Goal: Task Accomplishment & Management: Manage account settings

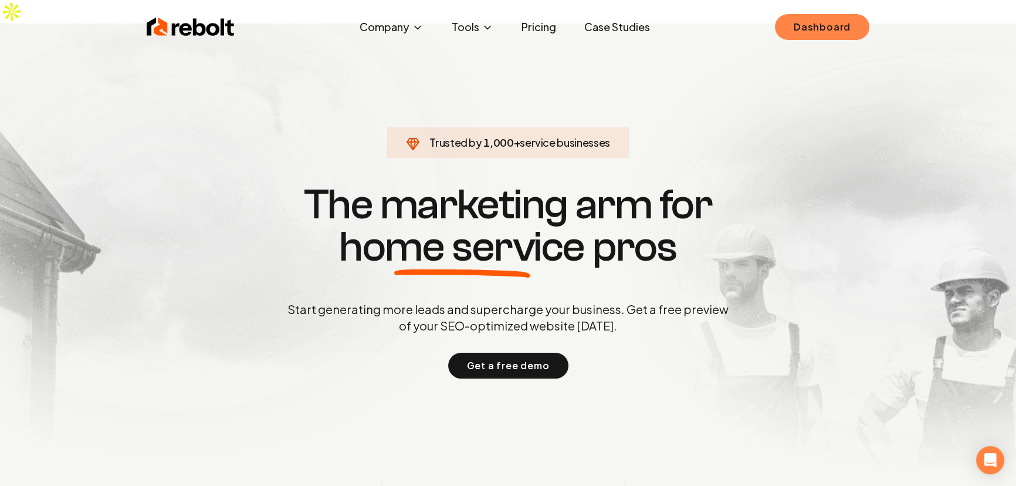
click at [830, 23] on link "Dashboard" at bounding box center [822, 27] width 94 height 26
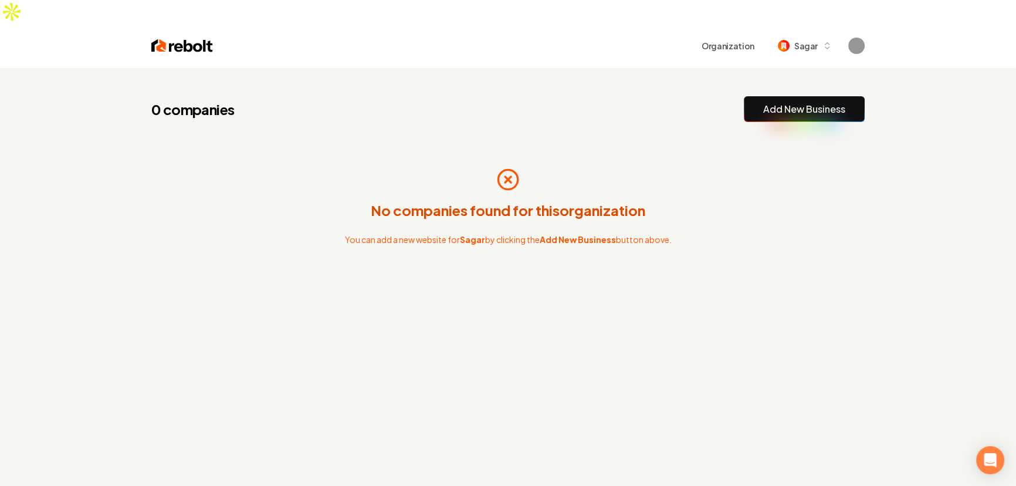
click at [586, 96] on div "0 companies Add New Business" at bounding box center [507, 109] width 713 height 26
click at [508, 141] on div "No companies found for this organization You can add a new website for Sagar by…" at bounding box center [507, 206] width 713 height 131
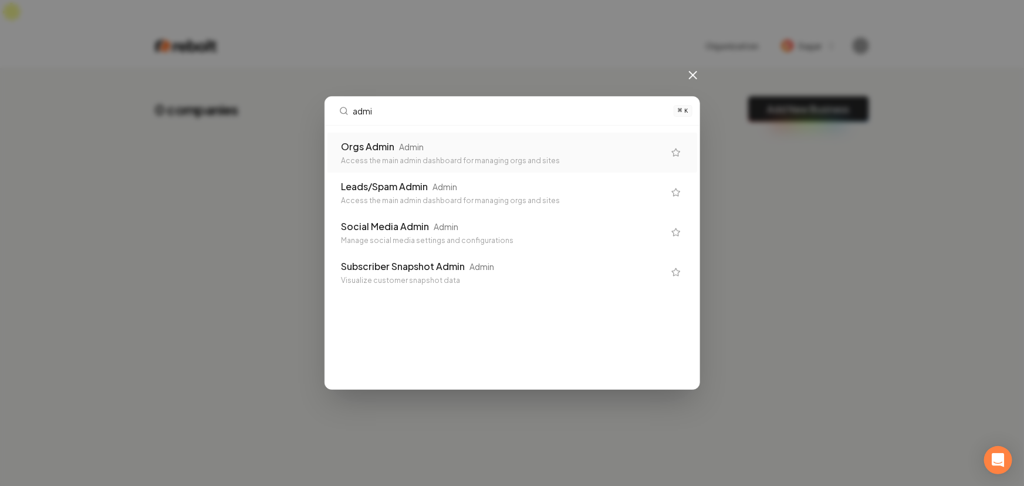
type input "admin"
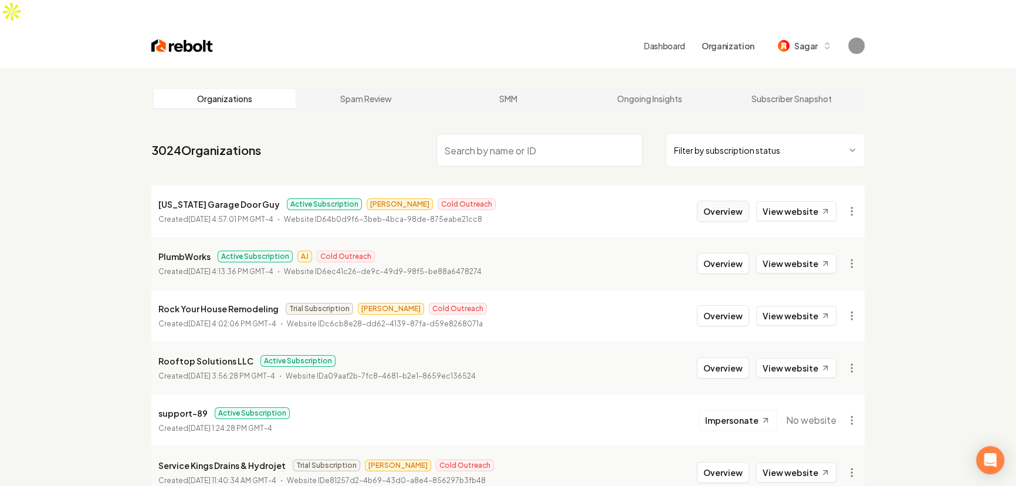
click at [729, 201] on button "Overview" at bounding box center [723, 211] width 52 height 21
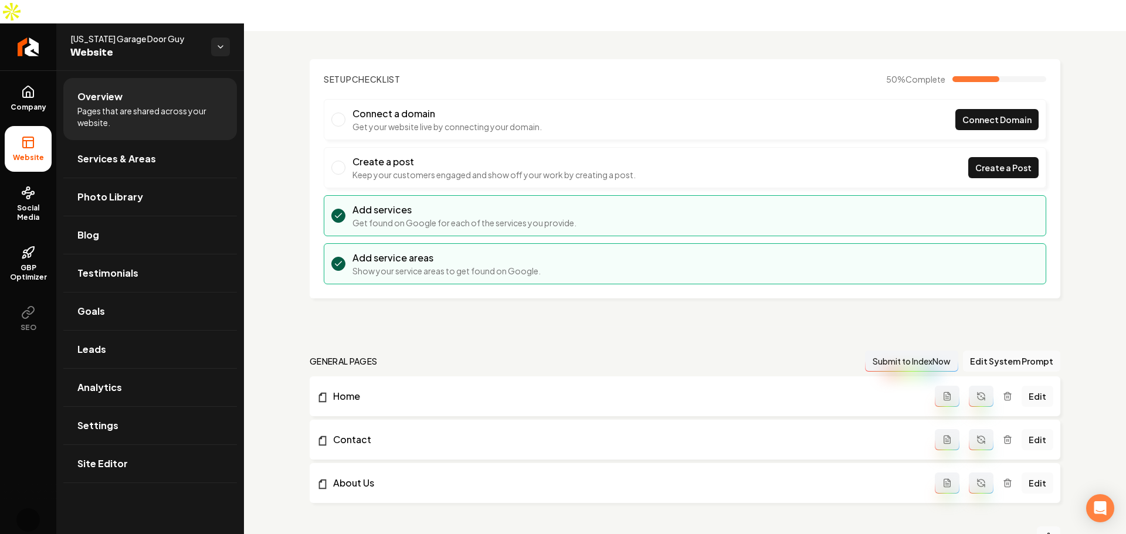
scroll to position [59, 0]
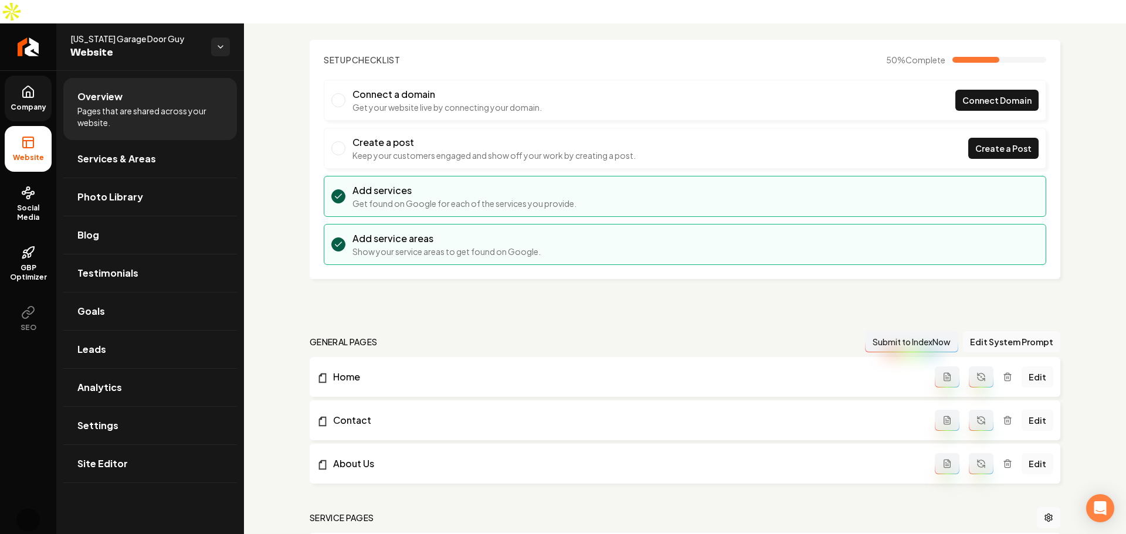
click at [22, 77] on link "Company" at bounding box center [28, 99] width 47 height 46
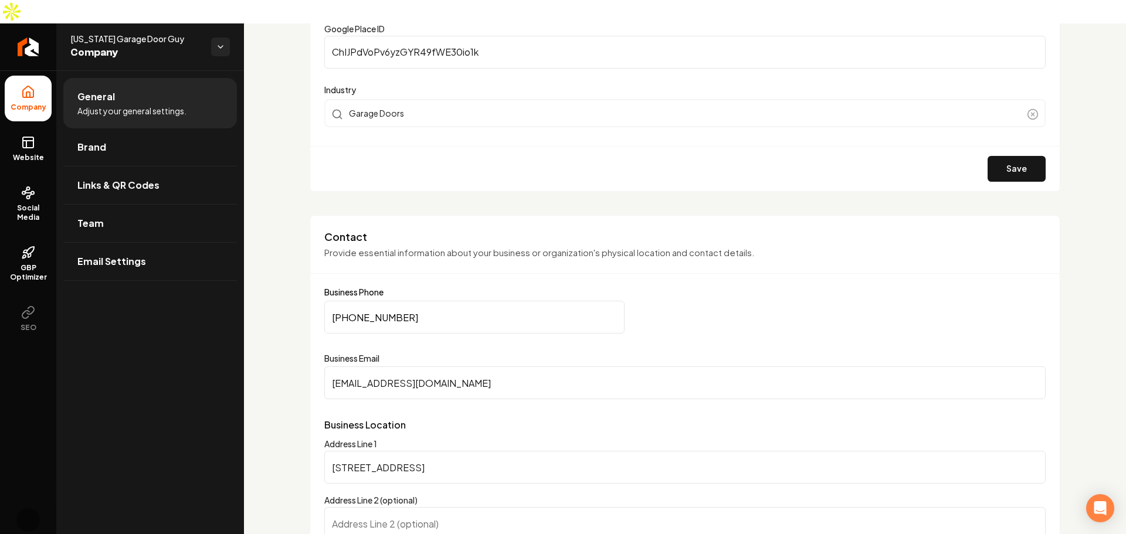
scroll to position [411, 0]
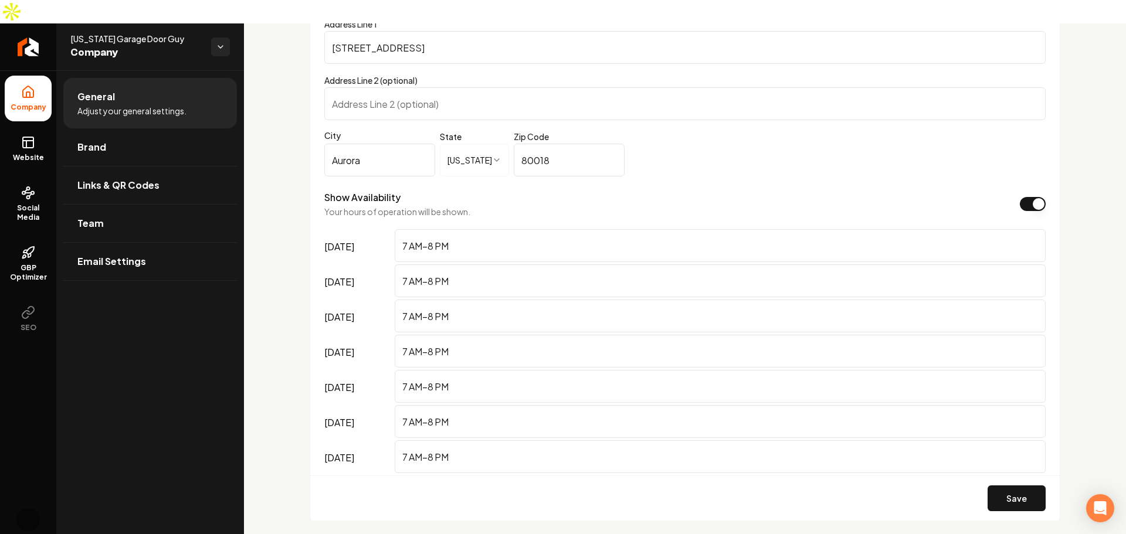
click at [301, 268] on div "**********" at bounding box center [685, 541] width 882 height 2585
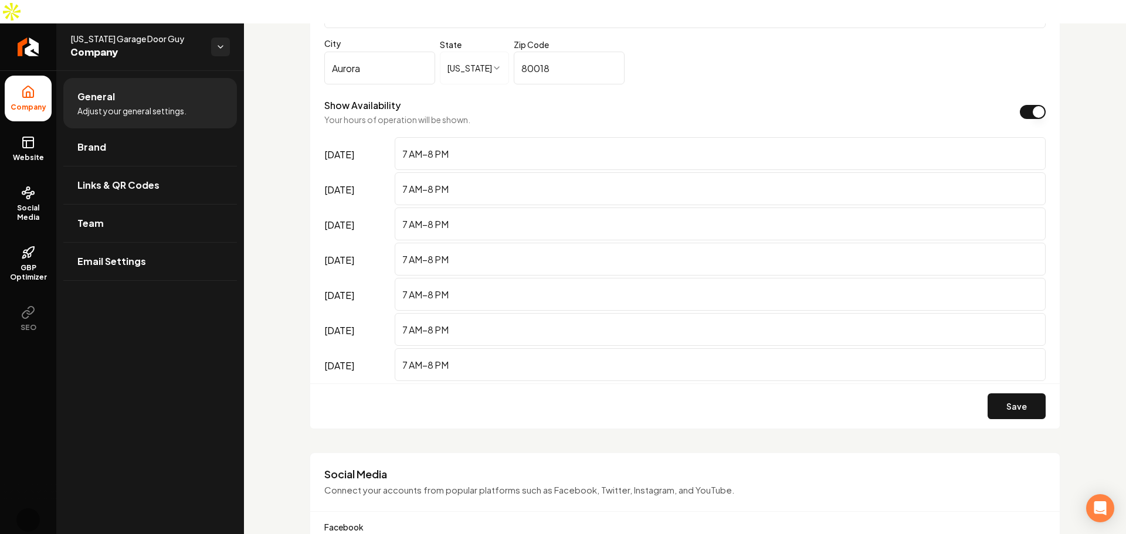
scroll to position [939, 0]
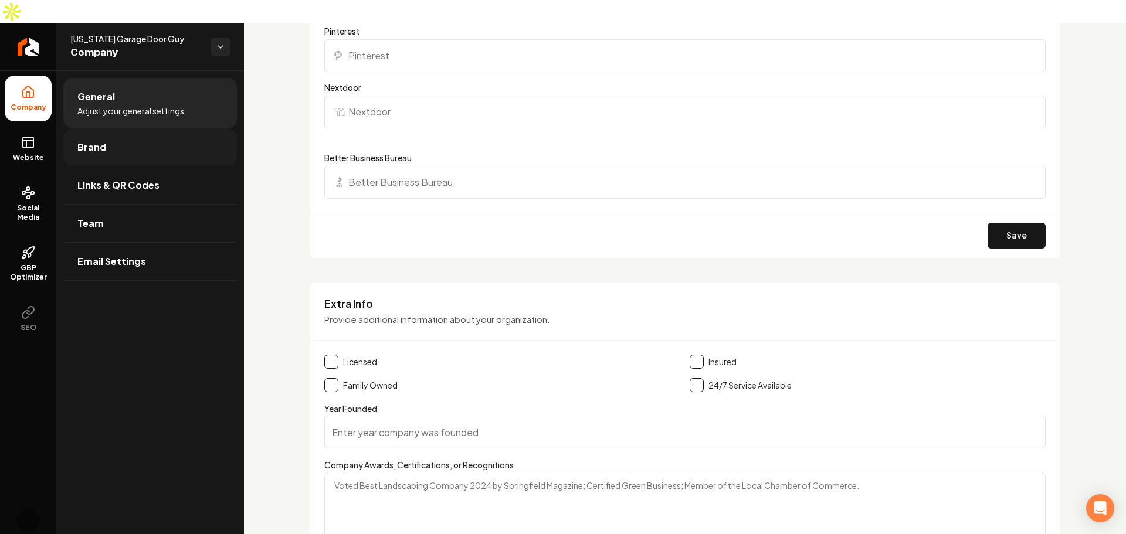
click at [137, 131] on link "Brand" at bounding box center [150, 147] width 174 height 38
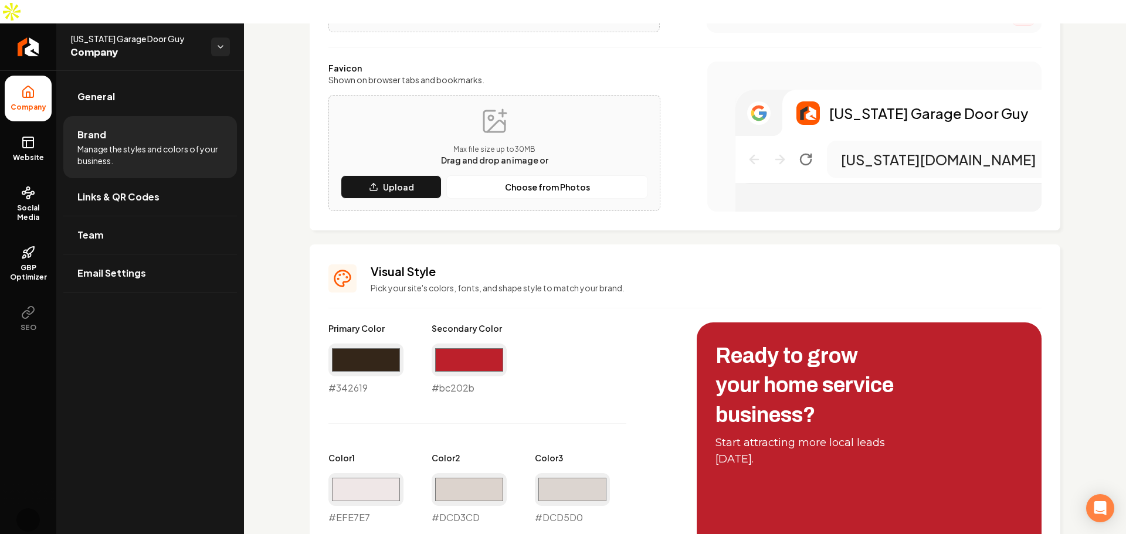
scroll to position [353, 0]
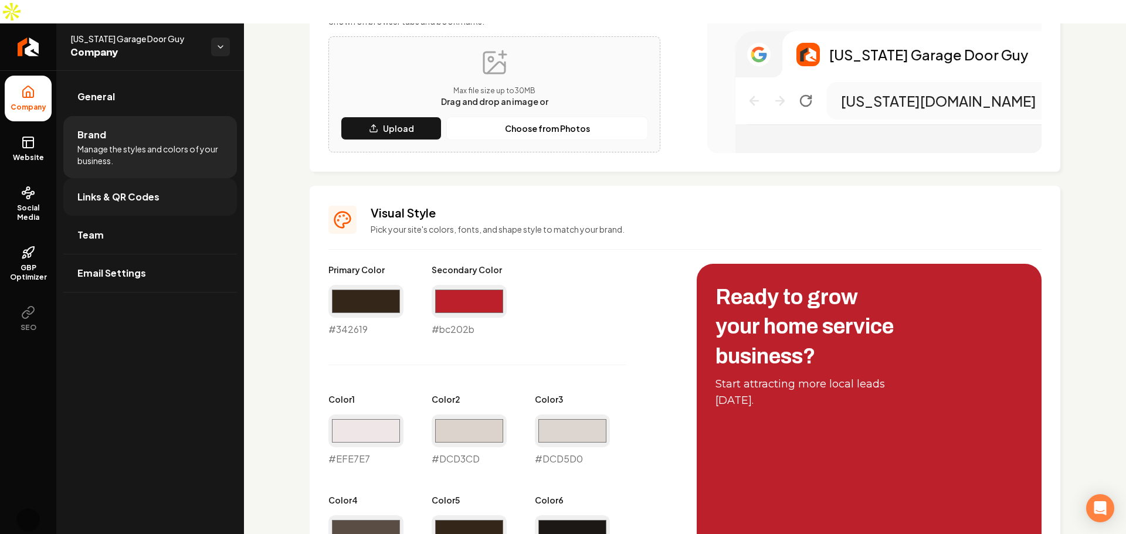
click at [176, 178] on link "Links & QR Codes" at bounding box center [150, 197] width 174 height 38
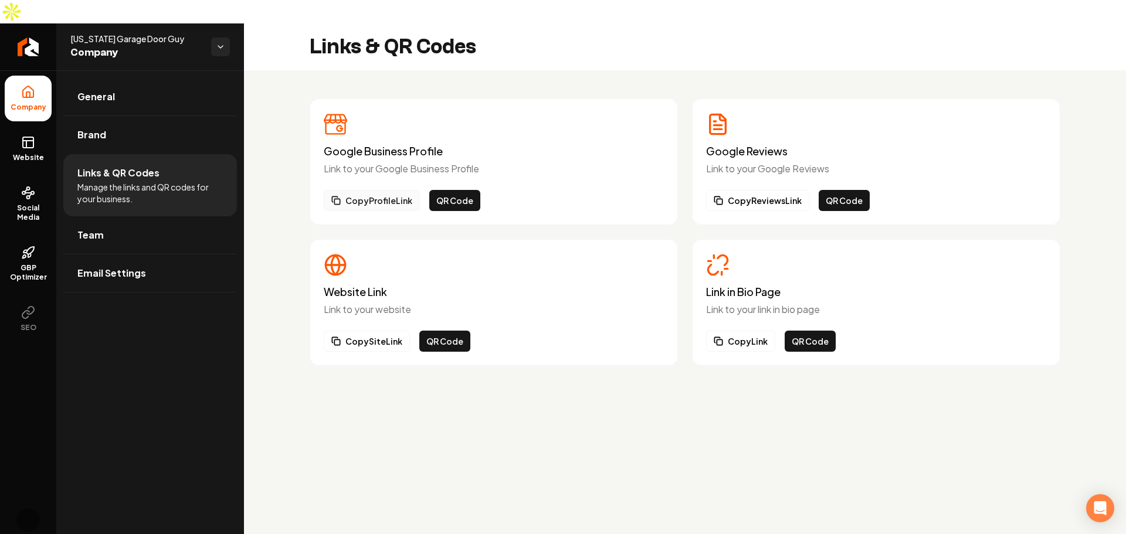
click at [390, 190] on button "Copy Profile Link" at bounding box center [372, 200] width 96 height 21
click at [790, 190] on button "Copy Reviews Link" at bounding box center [757, 200] width 103 height 21
drag, startPoint x: 664, startPoint y: 66, endPoint x: 65, endPoint y: 148, distance: 604.6
click at [656, 70] on div "Google Business Profile Link to your Google Business Profile Copy Profile Link …" at bounding box center [685, 232] width 882 height 324
click at [130, 216] on link "Team" at bounding box center [150, 235] width 174 height 38
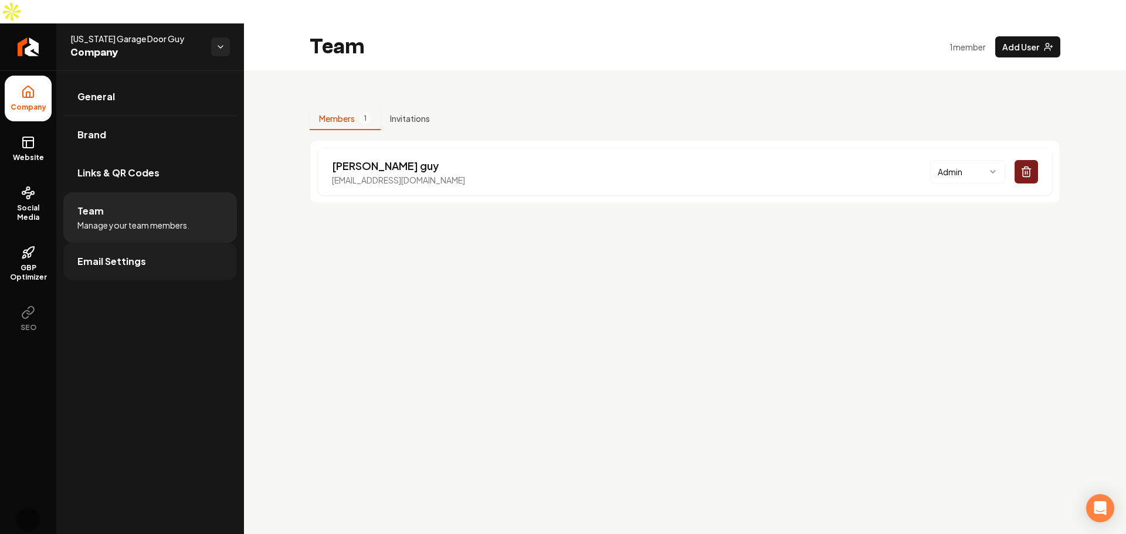
click at [101, 255] on span "Email Settings" at bounding box center [111, 262] width 69 height 14
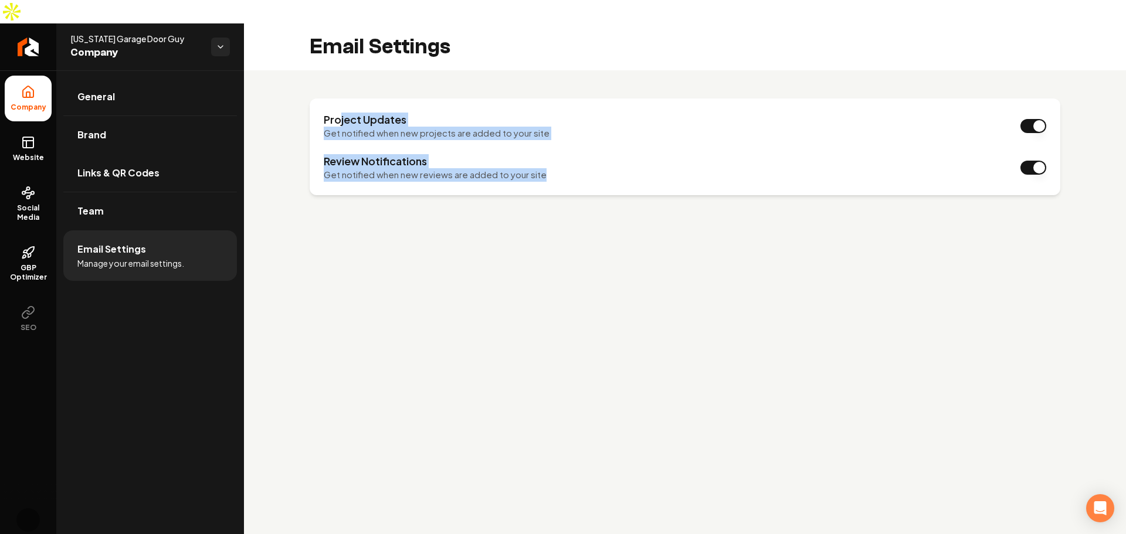
drag, startPoint x: 340, startPoint y: 91, endPoint x: 639, endPoint y: 233, distance: 330.9
click at [629, 216] on main "Email Settings Project Updates Get notified when new projects are added to your…" at bounding box center [685, 290] width 882 height 534
click at [546, 355] on main "Email Settings Project Updates Get notified when new projects are added to your…" at bounding box center [685, 290] width 882 height 534
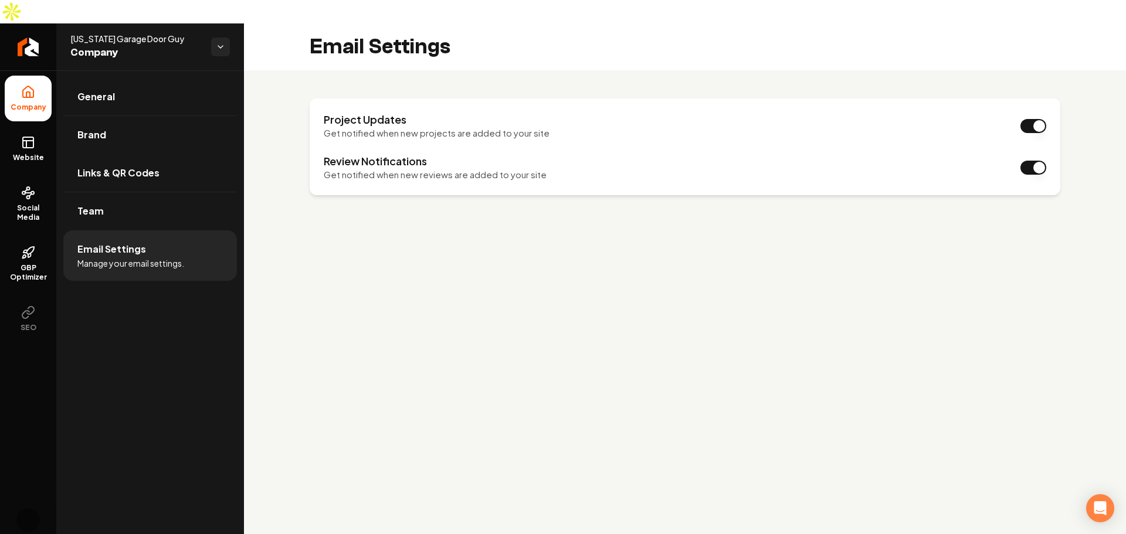
click at [0, 133] on ul "Company Website Social Media GBP Optimizer SEO" at bounding box center [28, 208] width 56 height 276
click at [19, 126] on link "Website" at bounding box center [28, 149] width 47 height 46
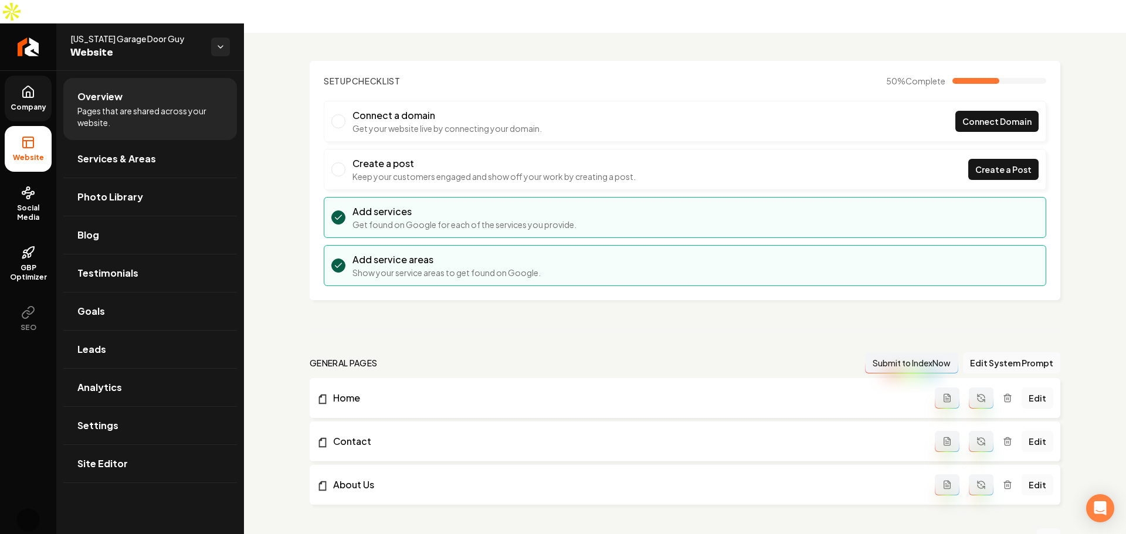
scroll to position [59, 0]
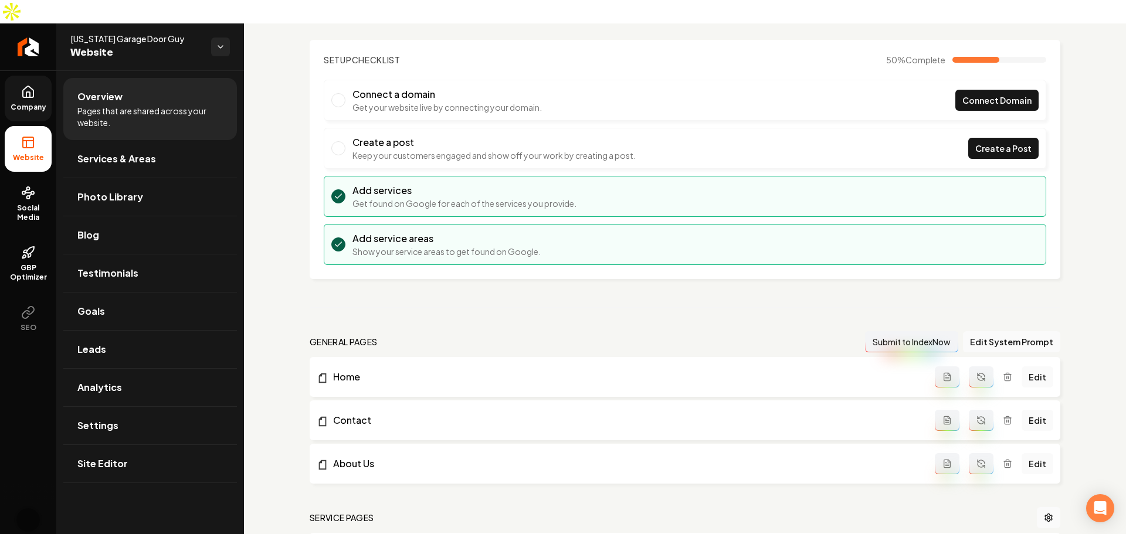
click at [30, 485] on img "Open user button" at bounding box center [27, 520] width 23 height 23
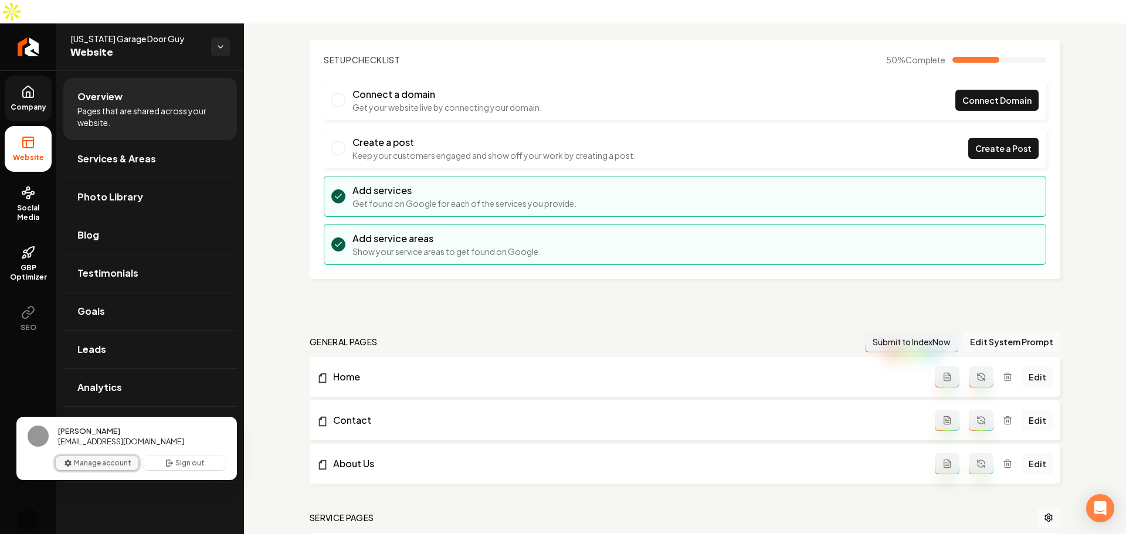
click at [96, 465] on button "Manage account" at bounding box center [97, 463] width 83 height 14
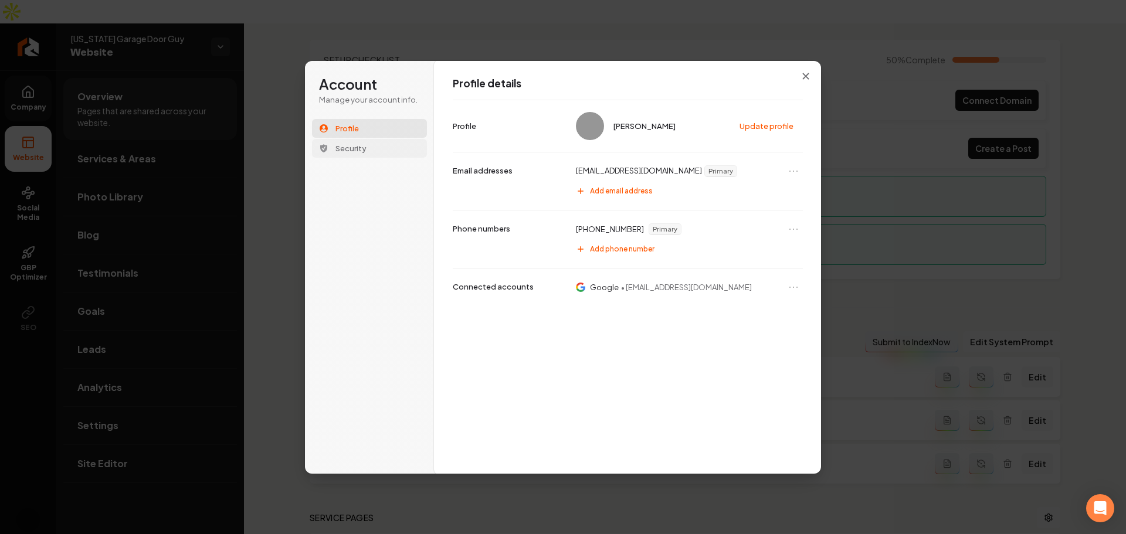
click at [374, 151] on button "Security" at bounding box center [369, 148] width 115 height 19
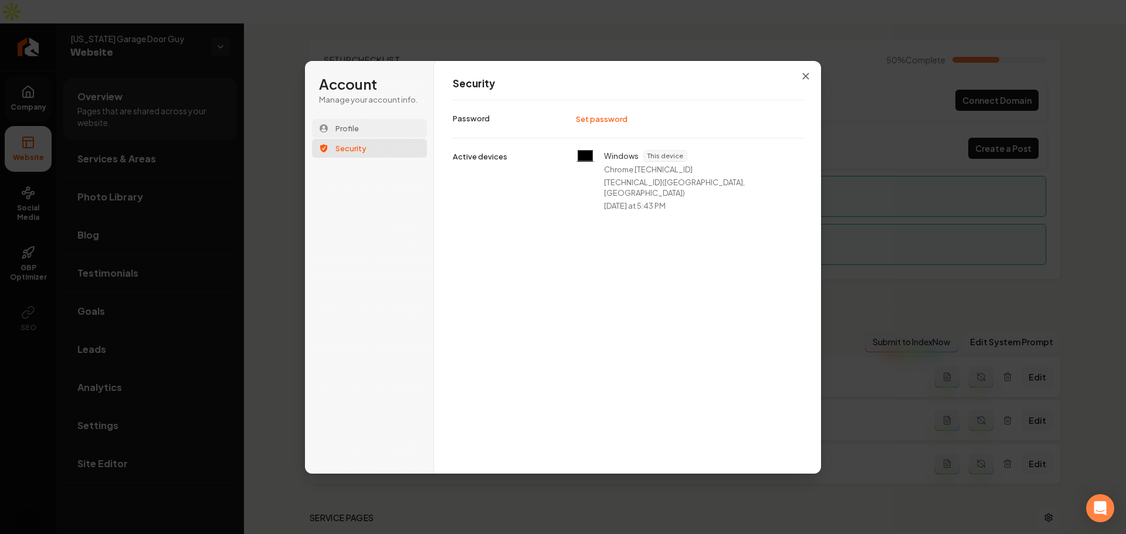
click at [386, 124] on button "Profile" at bounding box center [369, 128] width 115 height 19
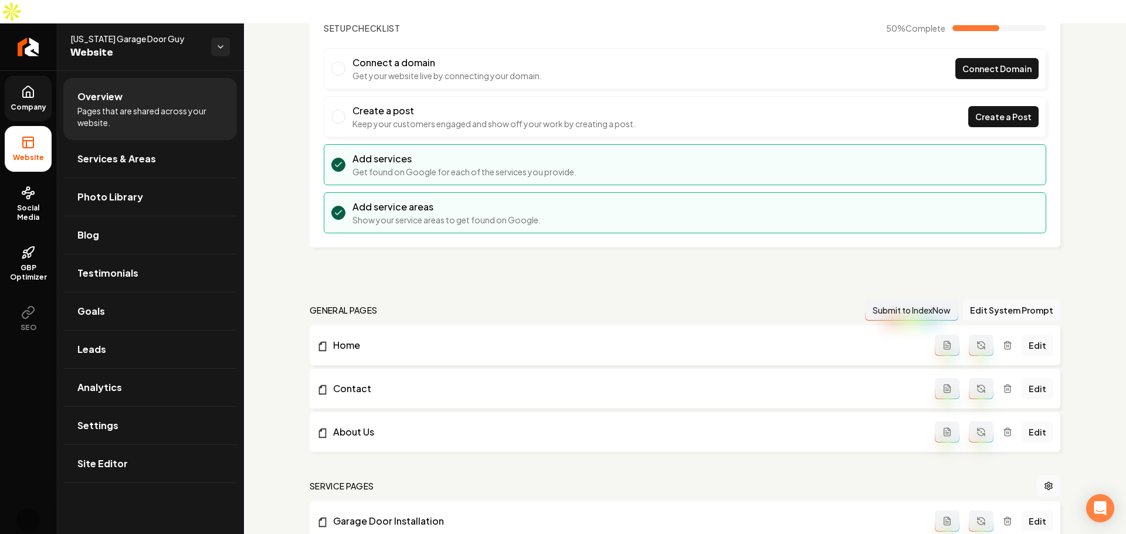
scroll to position [0, 0]
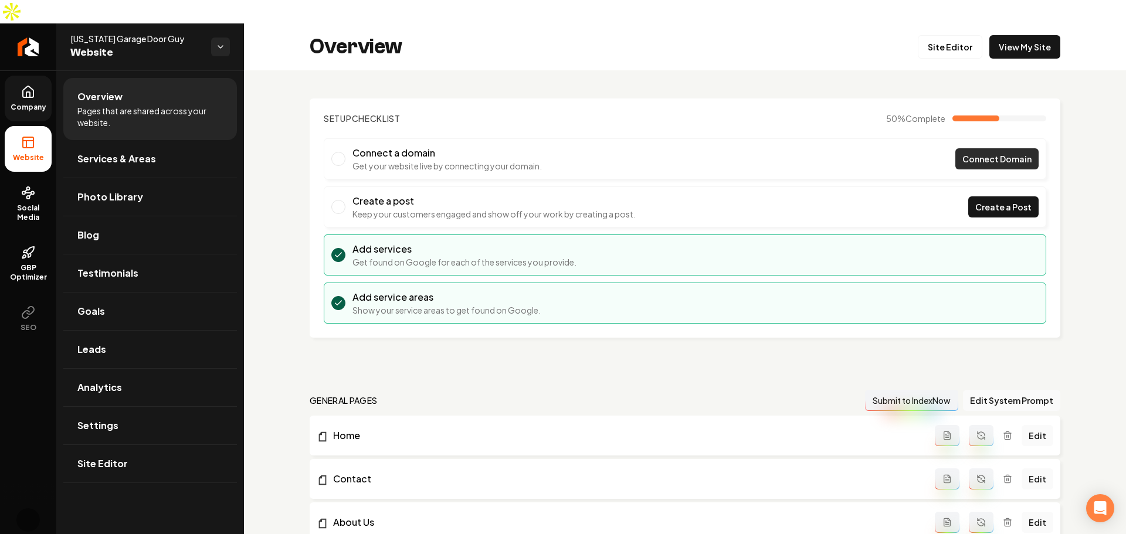
click at [987, 148] on link "Connect Domain" at bounding box center [997, 158] width 83 height 21
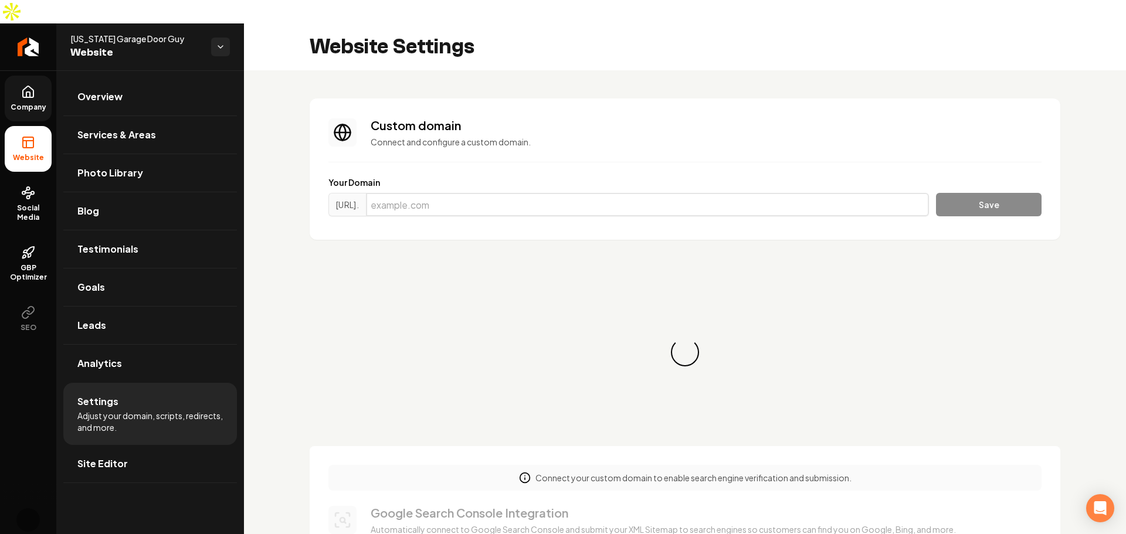
click at [576, 193] on input "Main content area" at bounding box center [647, 204] width 563 height 23
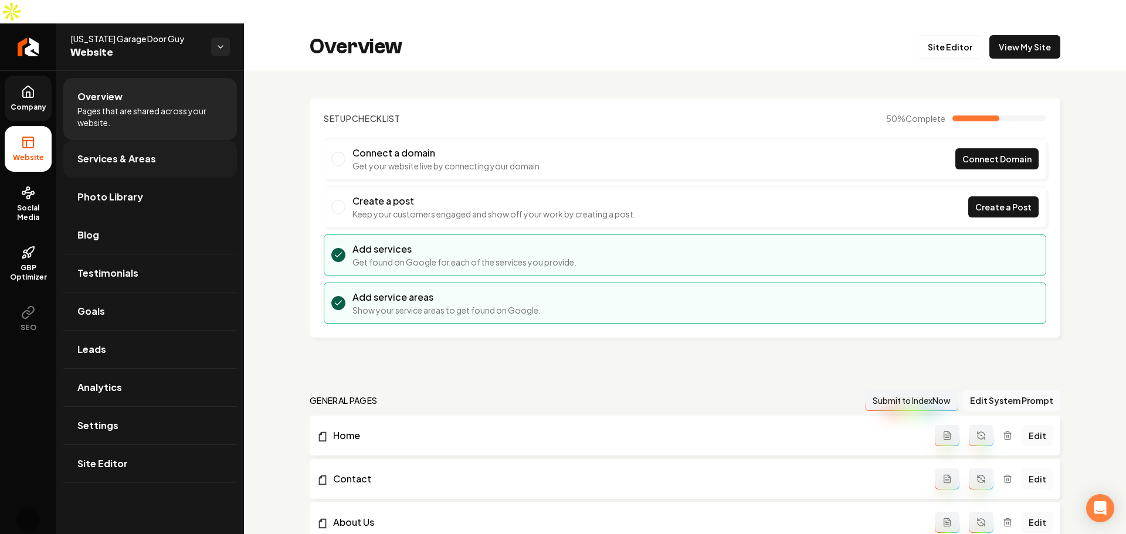
click at [130, 152] on span "Services & Areas" at bounding box center [116, 159] width 79 height 14
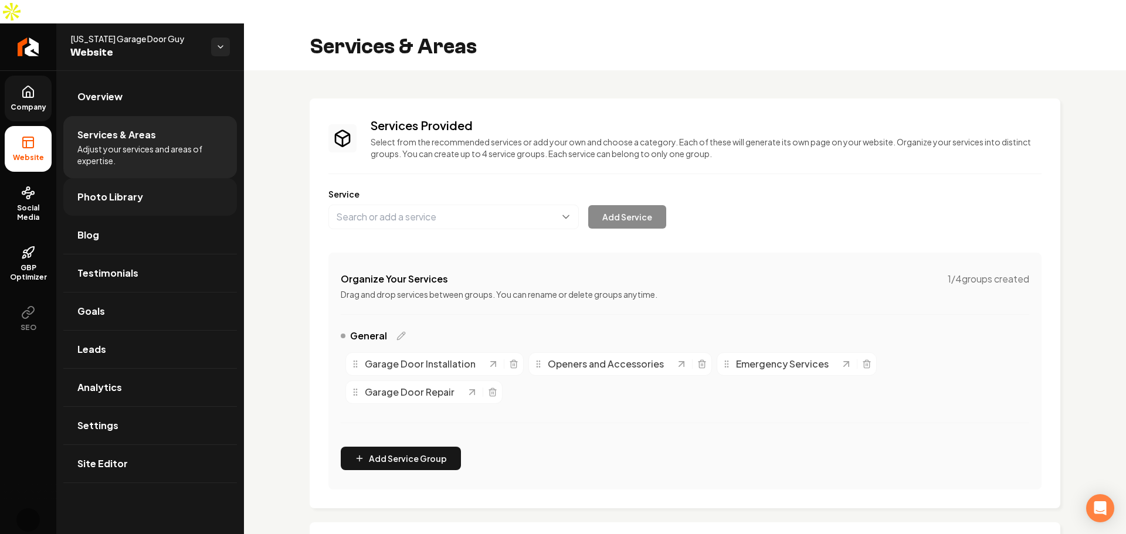
click at [197, 178] on link "Photo Library" at bounding box center [150, 197] width 174 height 38
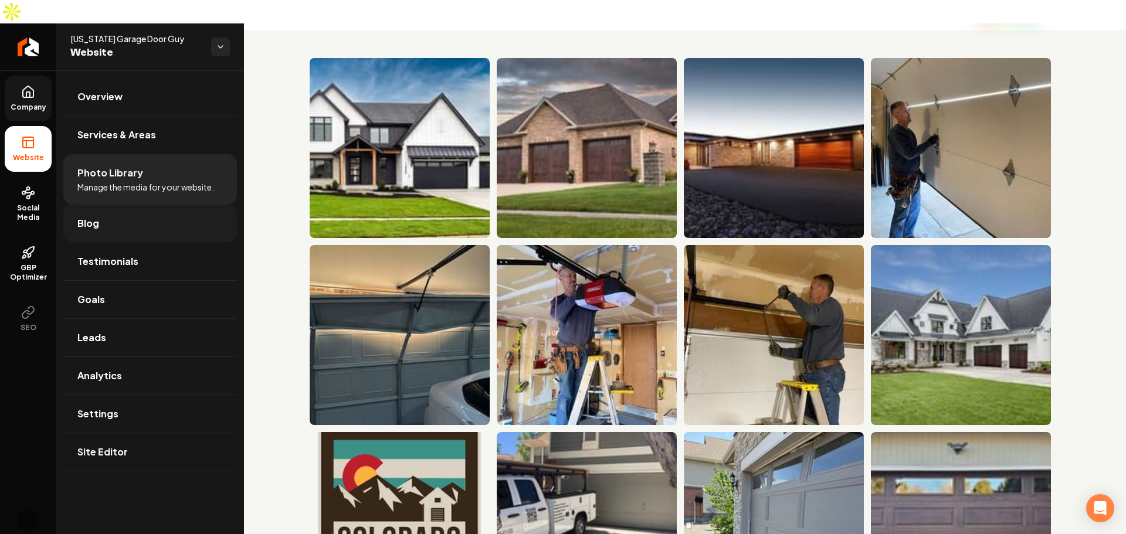
scroll to position [59, 0]
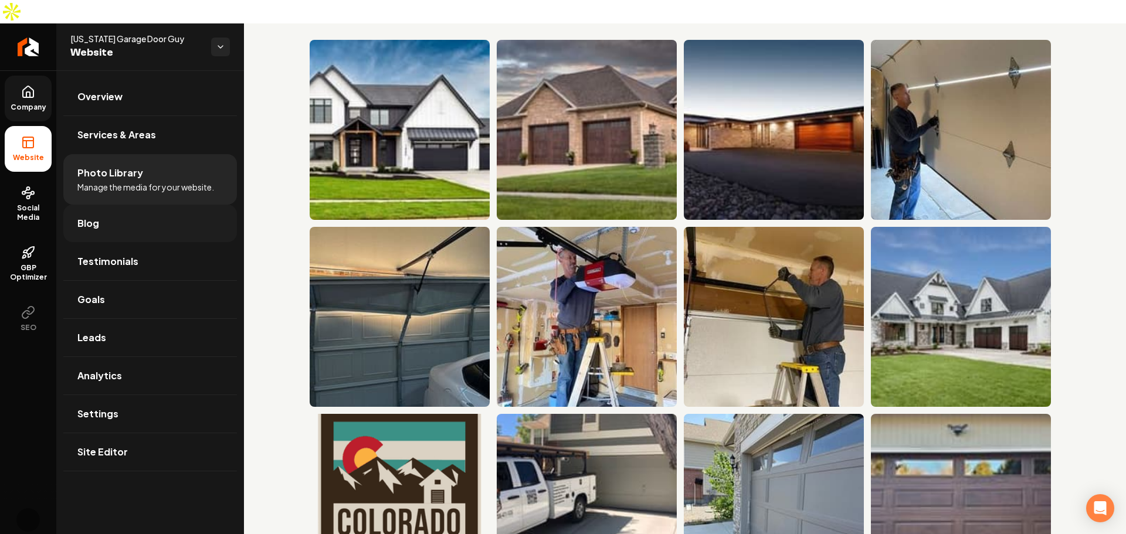
click at [156, 205] on link "Blog" at bounding box center [150, 224] width 174 height 38
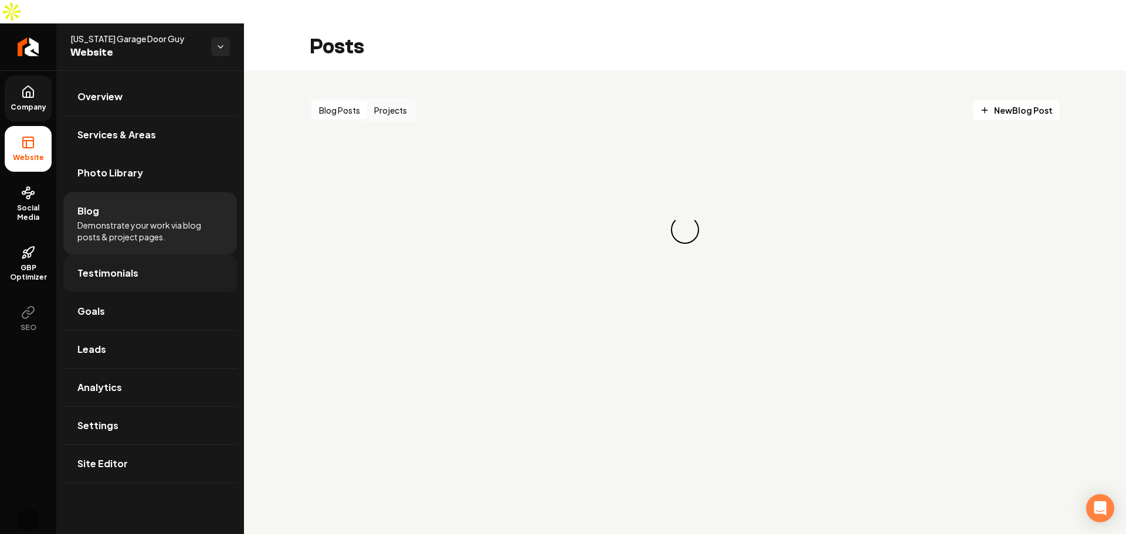
click at [151, 267] on link "Testimonials" at bounding box center [150, 274] width 174 height 38
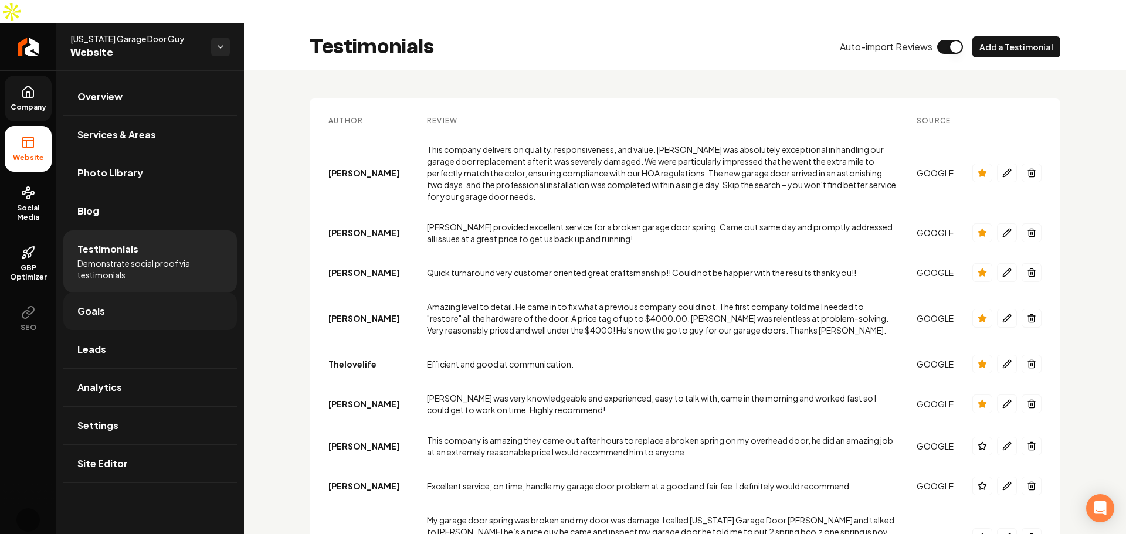
click at [173, 295] on link "Goals" at bounding box center [150, 312] width 174 height 38
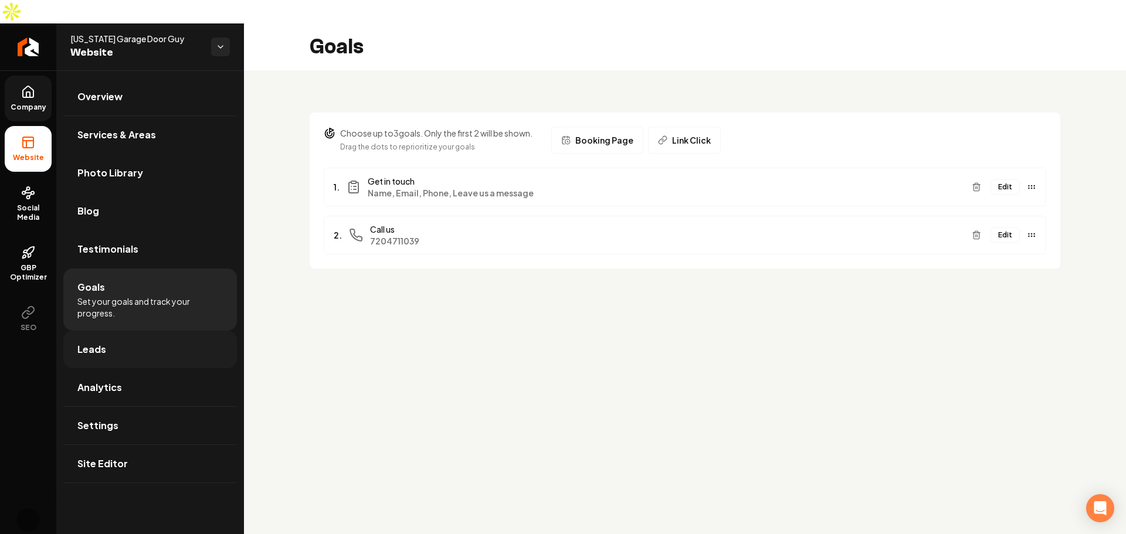
click at [177, 331] on link "Leads" at bounding box center [150, 350] width 174 height 38
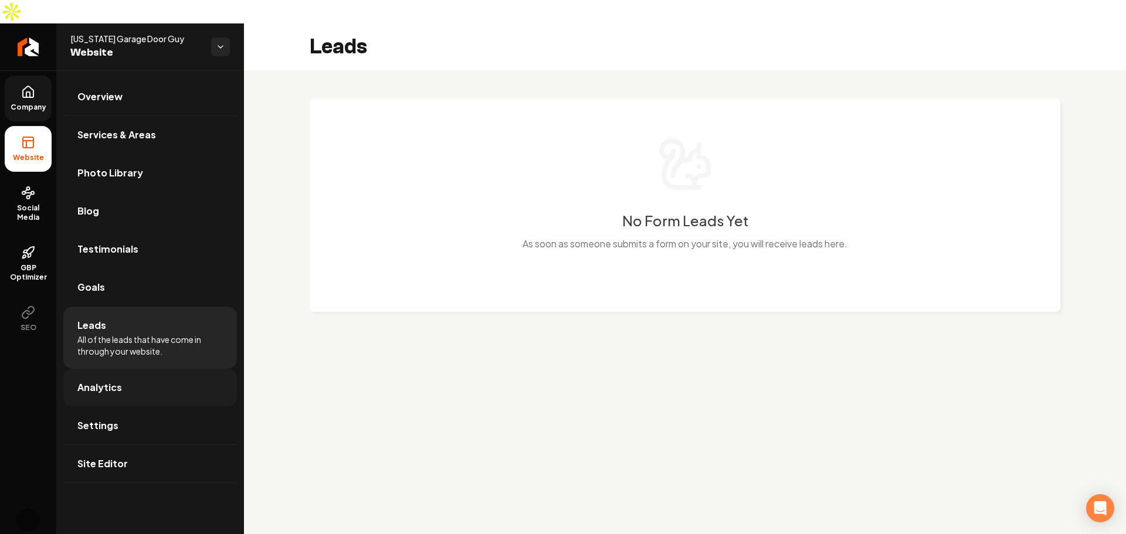
click at [166, 371] on link "Analytics" at bounding box center [150, 388] width 174 height 38
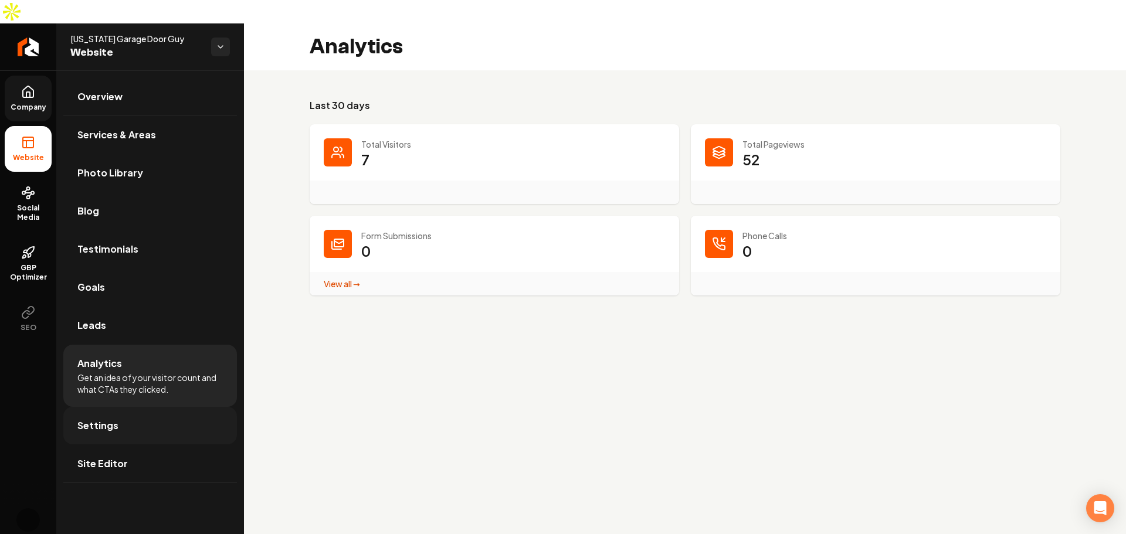
click at [160, 407] on link "Settings" at bounding box center [150, 426] width 174 height 38
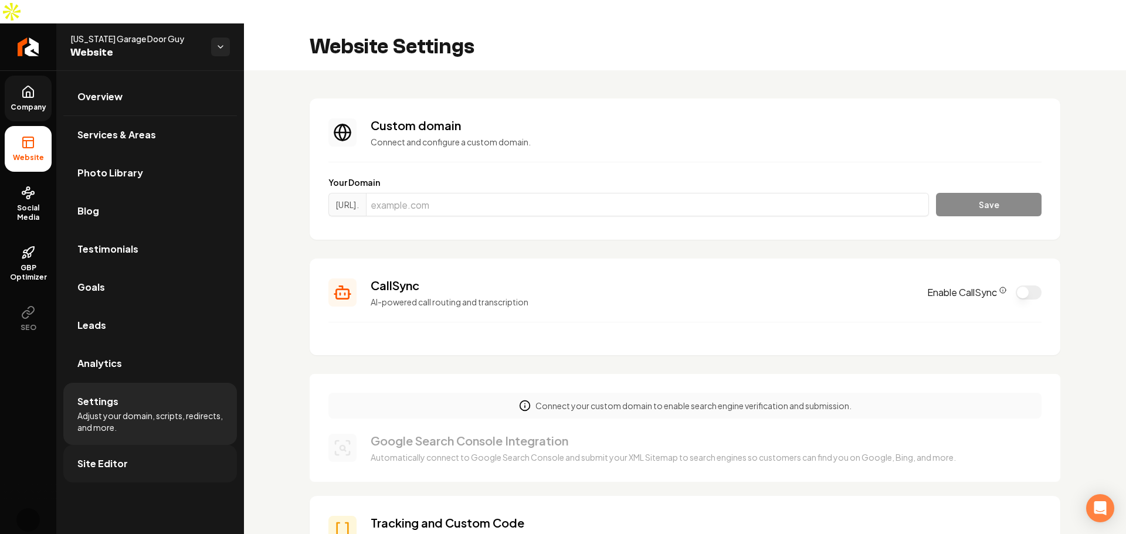
click at [153, 445] on link "Site Editor" at bounding box center [150, 464] width 174 height 38
